Goal: Check status

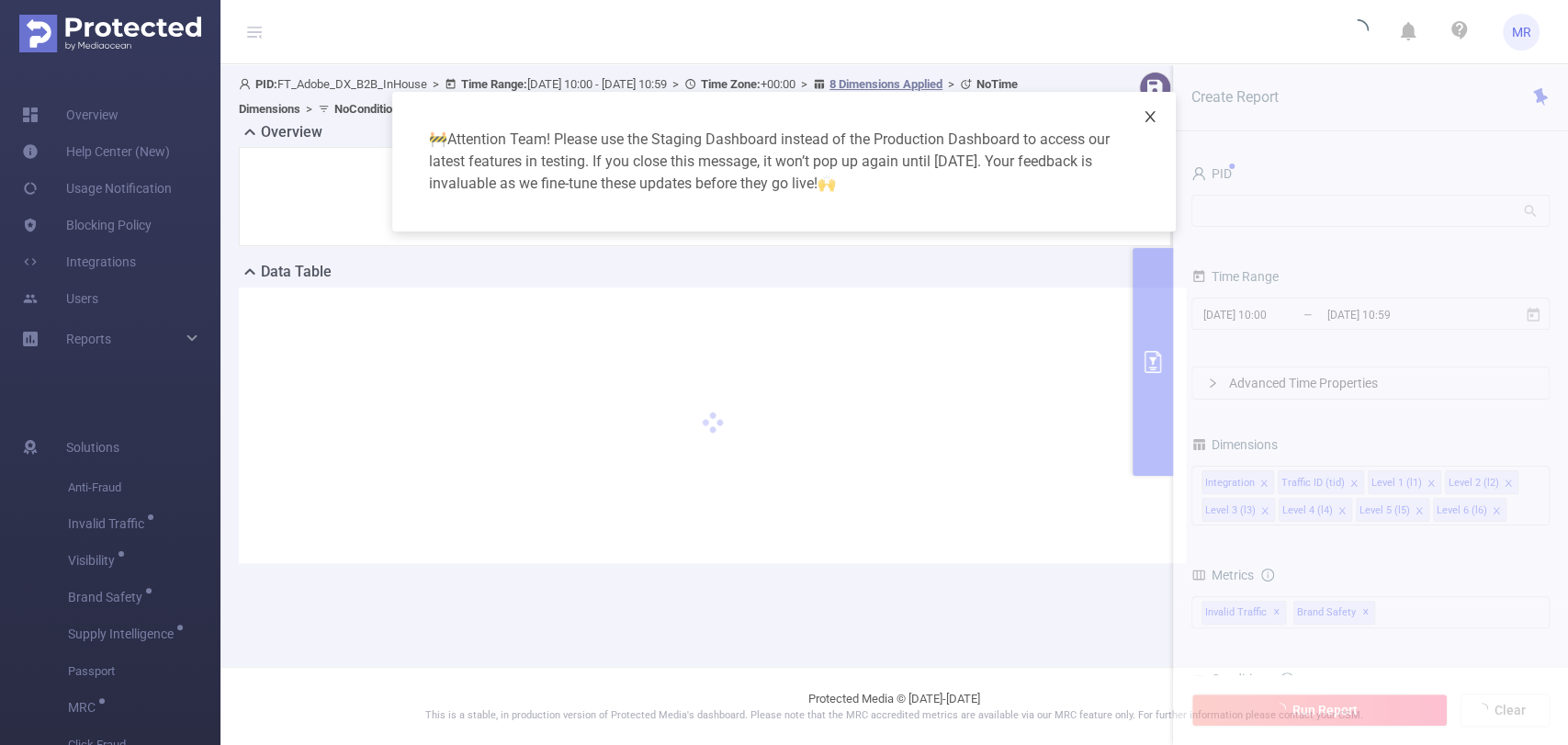
click at [1153, 109] on icon "icon: close" at bounding box center [1150, 117] width 15 height 15
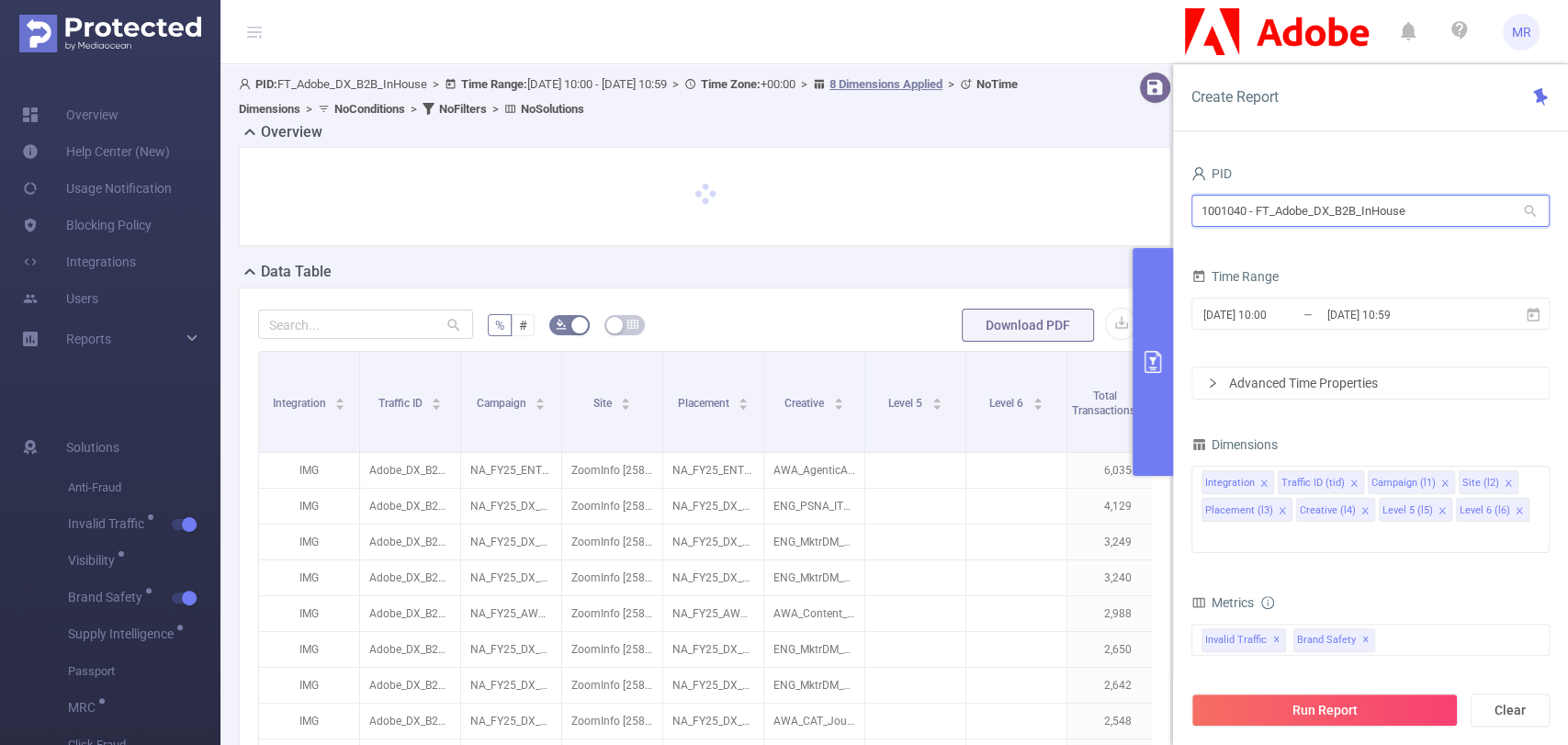
click at [1275, 207] on input "1001040 - FT_Adobe_DX_B2B_InHouse" at bounding box center [1371, 210] width 359 height 32
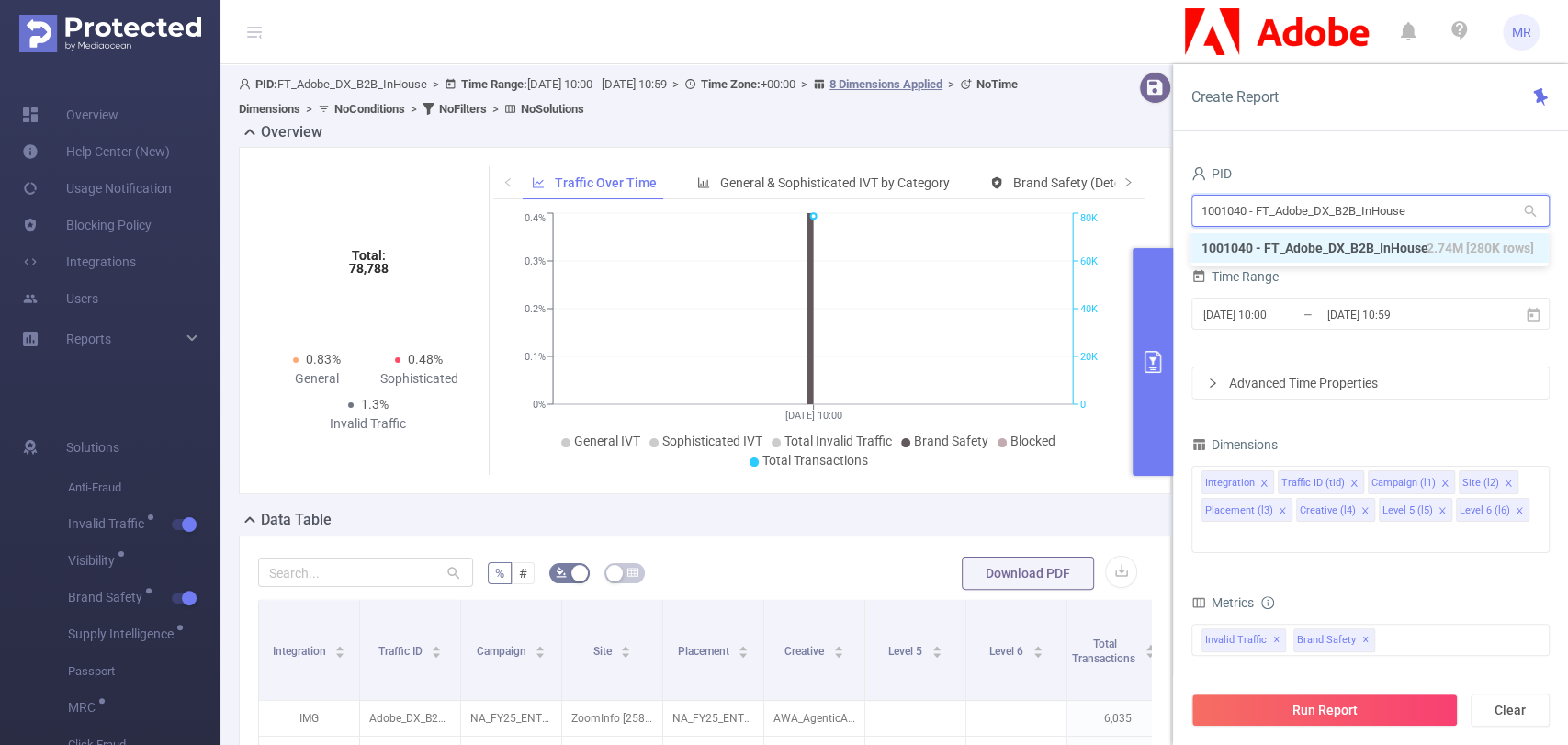
click at [1275, 207] on input "1001040 - FT_Adobe_DX_B2B_InHouse" at bounding box center [1371, 210] width 359 height 32
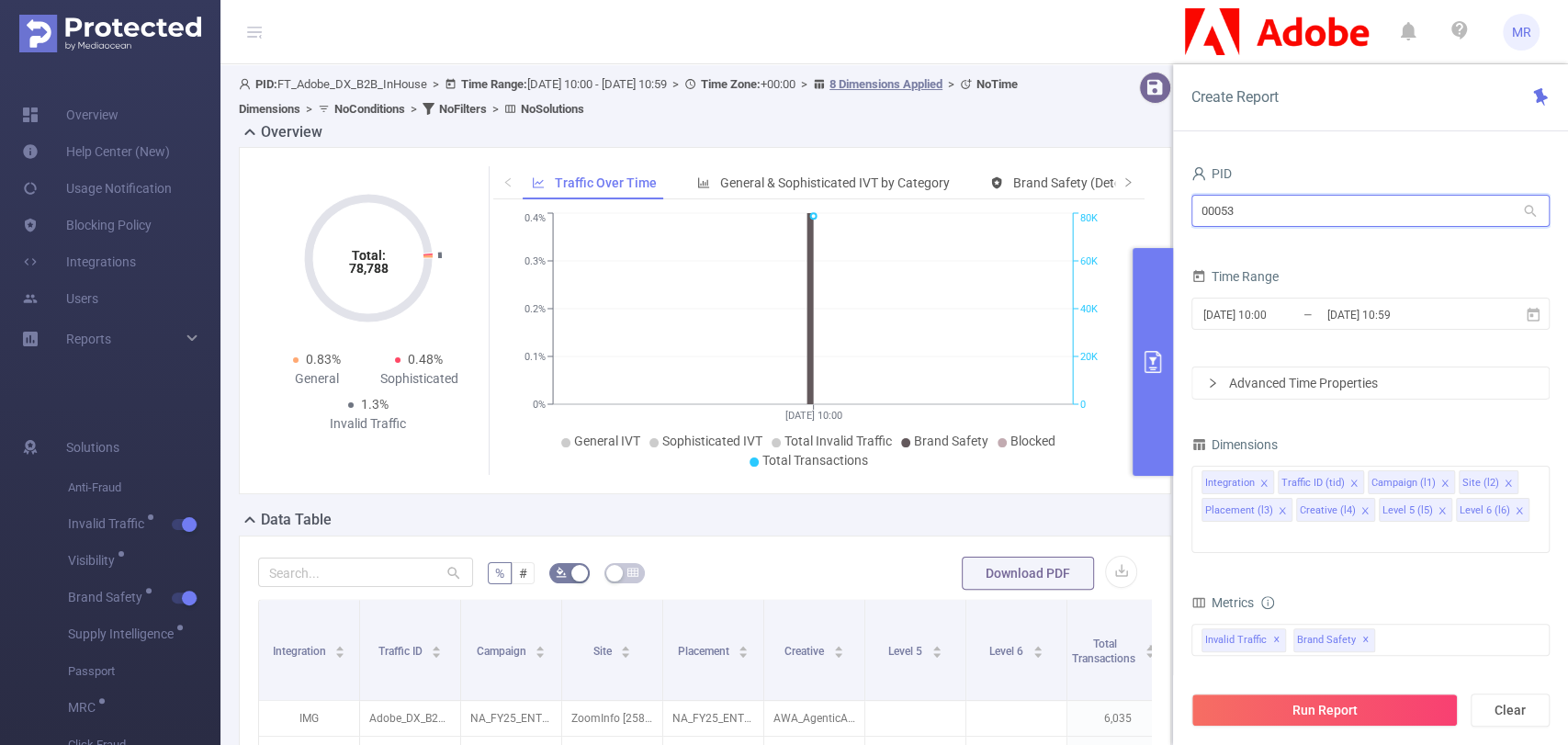
click at [1241, 210] on input "00053" at bounding box center [1371, 210] width 359 height 32
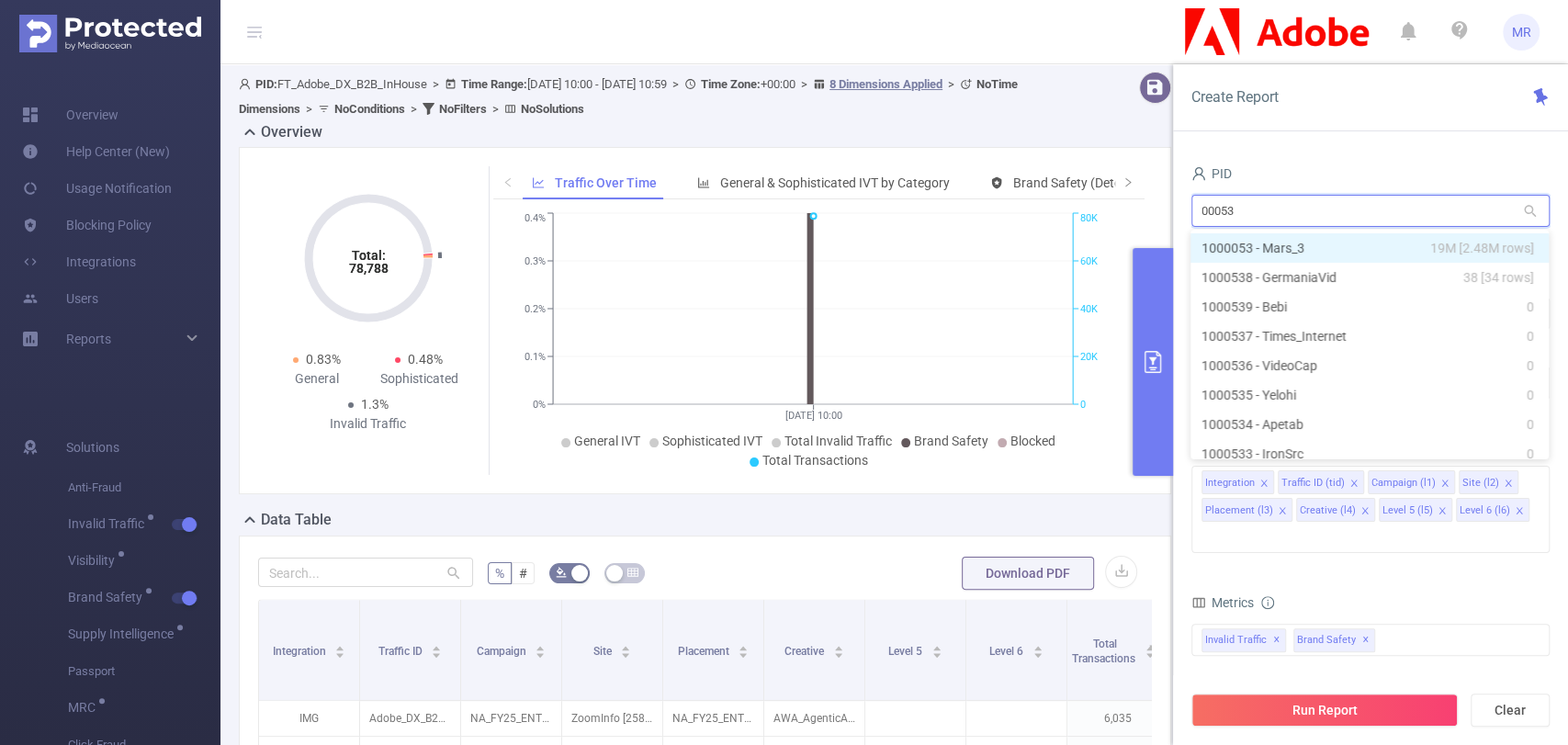
click at [1241, 210] on input "00053" at bounding box center [1371, 210] width 359 height 32
type input "b"
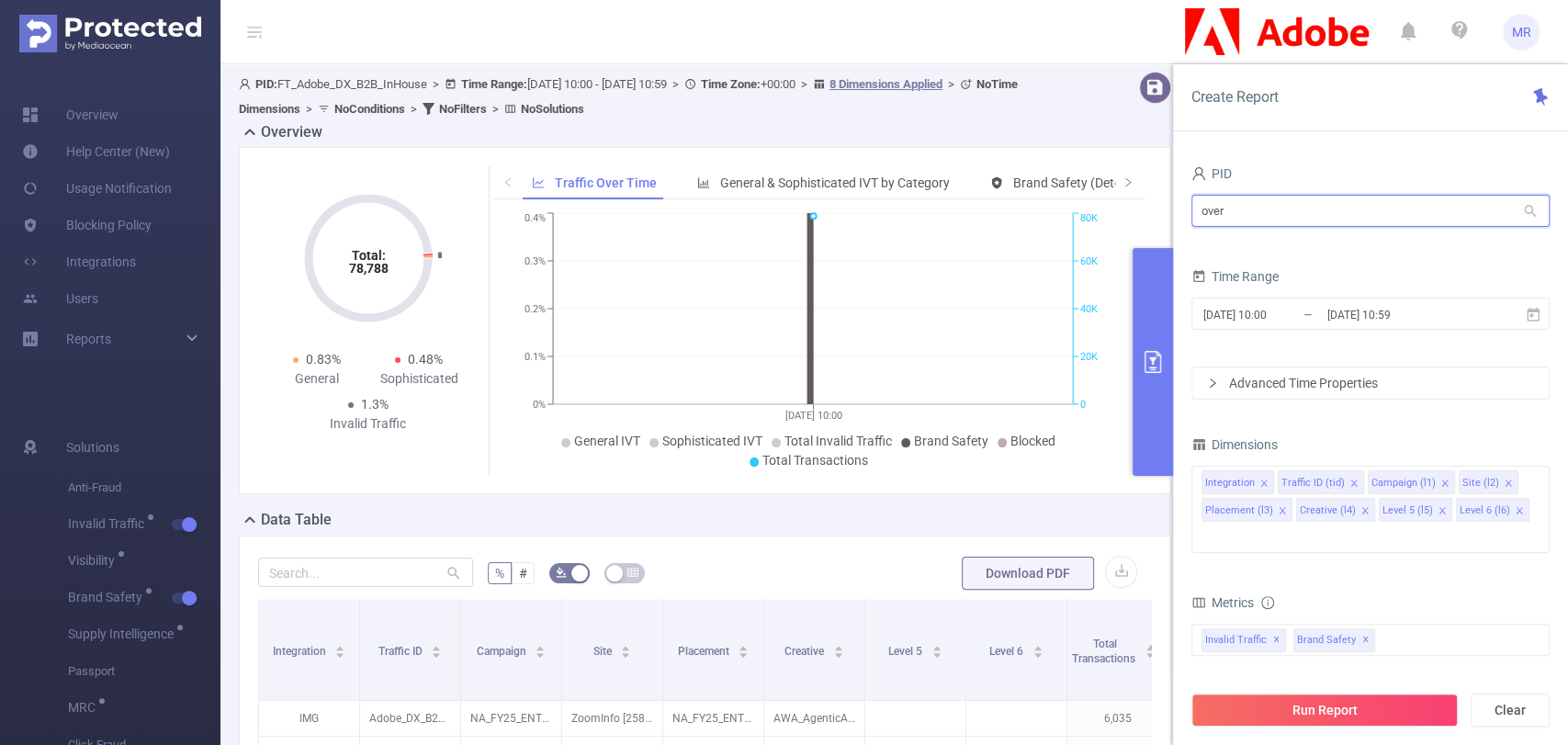
click at [1227, 215] on input "over" at bounding box center [1371, 210] width 359 height 32
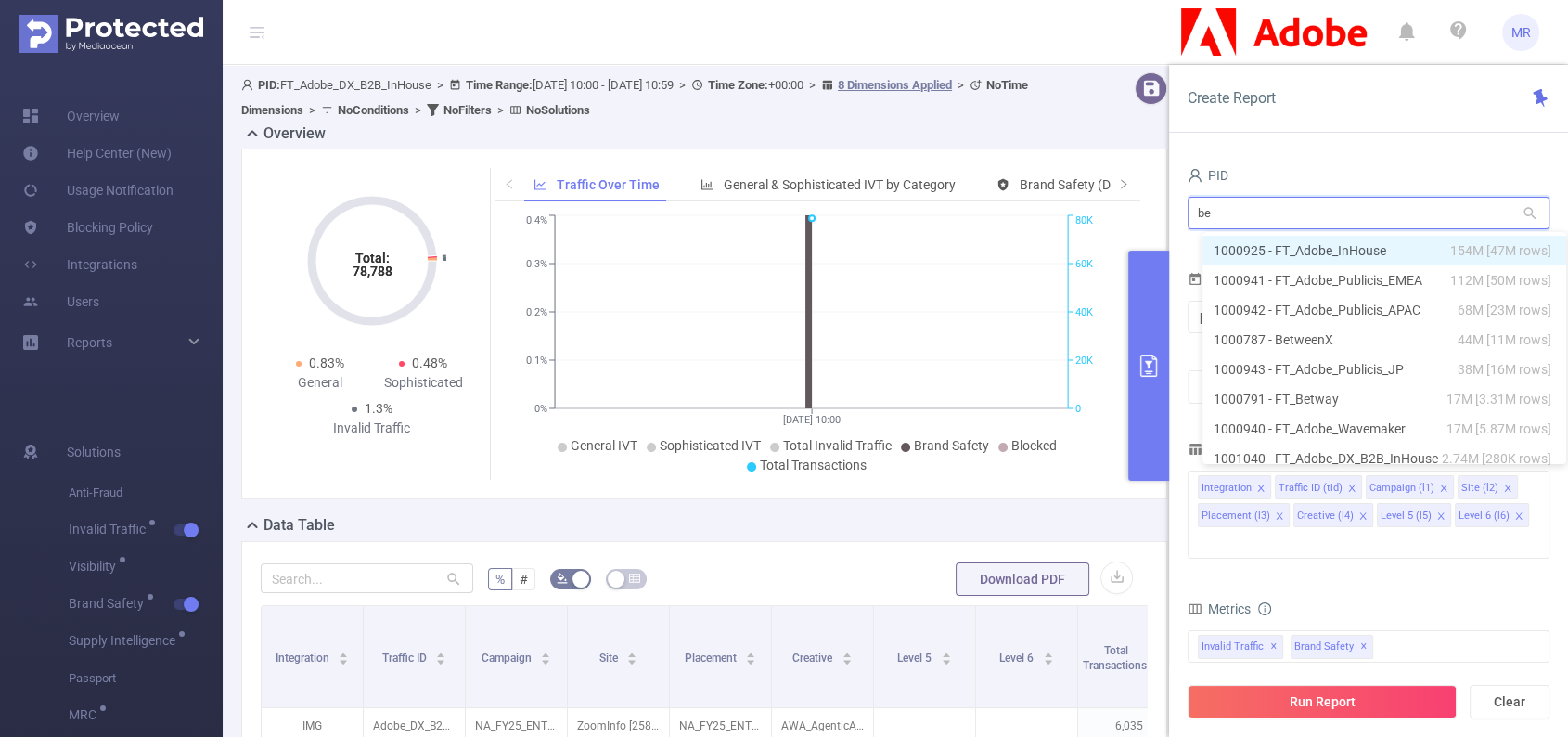
type input "b"
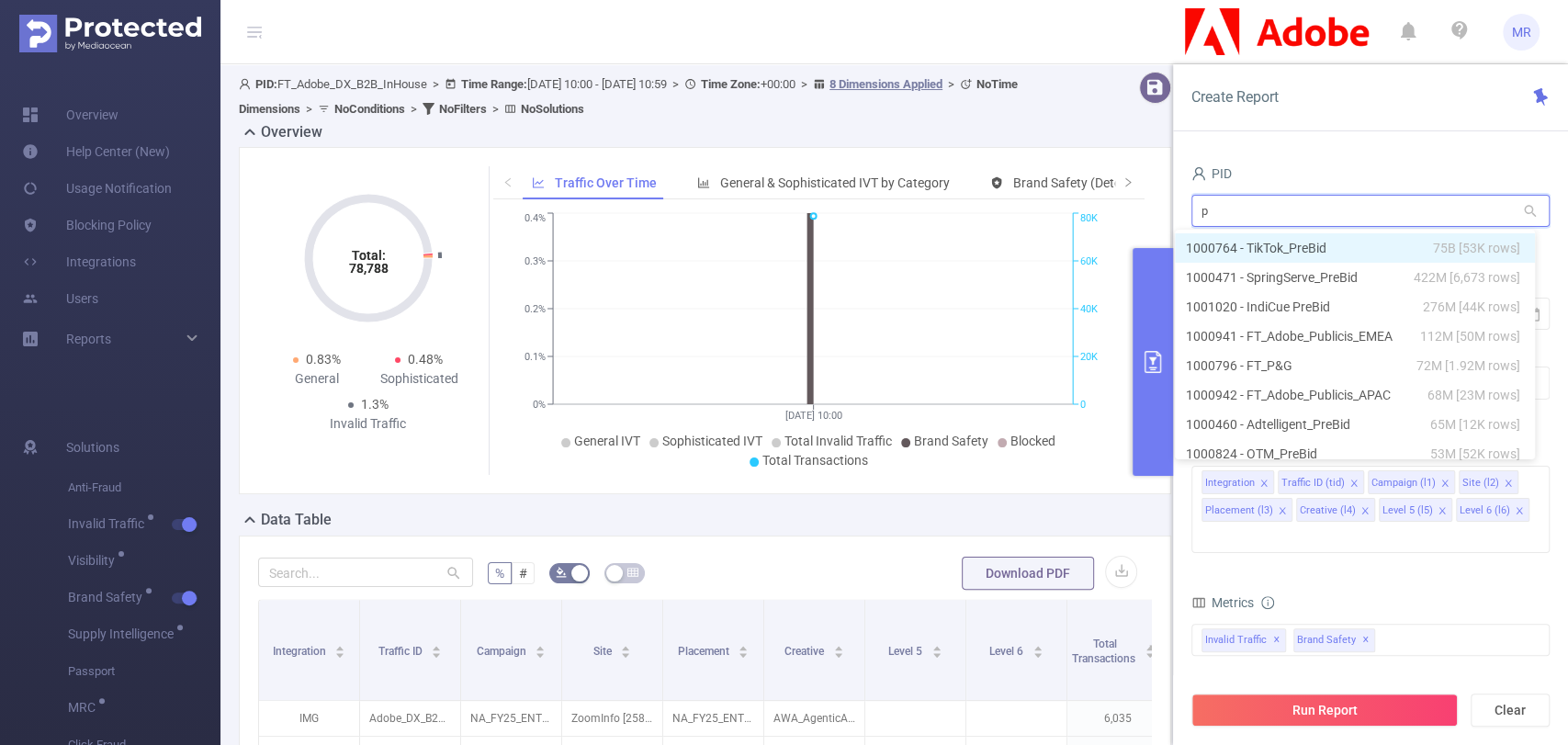
type input "p&"
